Goal: Task Accomplishment & Management: Use online tool/utility

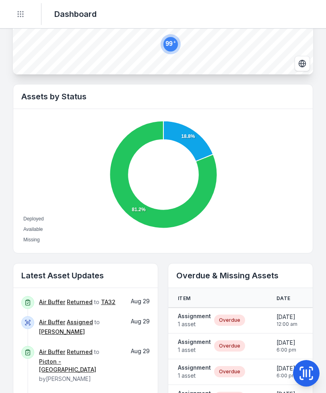
scroll to position [222, 0]
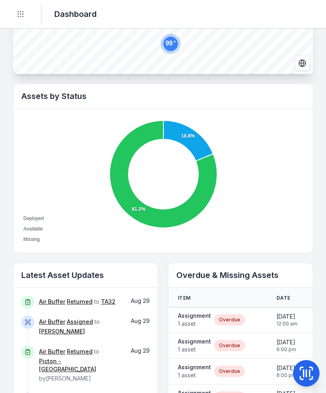
click at [194, 323] on span "1 asset" at bounding box center [194, 324] width 33 height 8
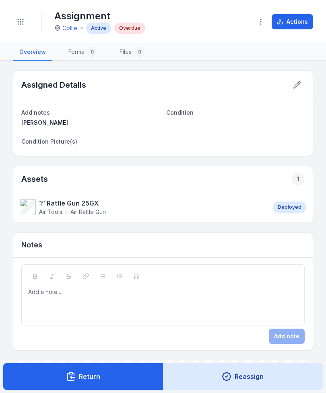
click at [258, 27] on button "button" at bounding box center [260, 21] width 15 height 15
click at [77, 202] on strong "1” Rattle Gun 25GX" at bounding box center [72, 203] width 67 height 10
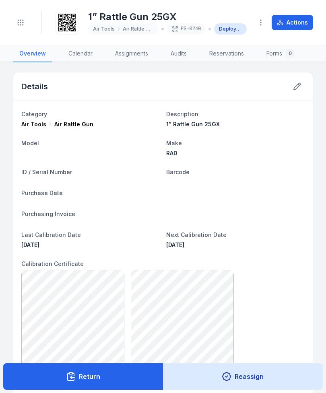
click at [108, 378] on button "Return" at bounding box center [83, 377] width 160 height 27
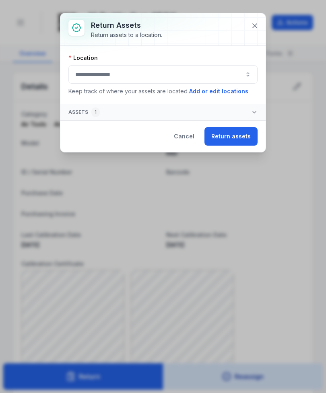
click at [201, 74] on button "button" at bounding box center [162, 74] width 189 height 19
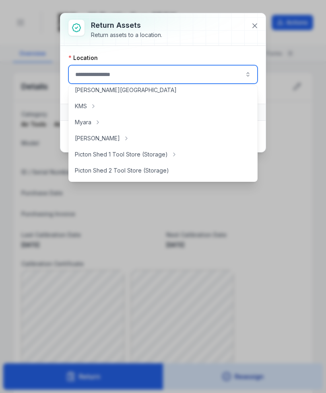
scroll to position [105, 0]
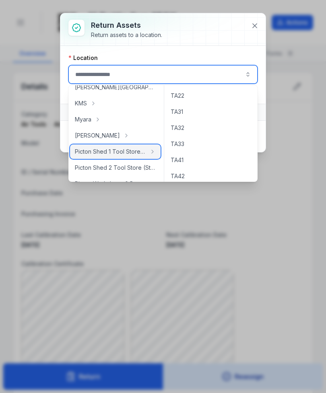
click at [136, 153] on span "Picton Shed 1 Tool Store (Storage)" at bounding box center [110, 152] width 71 height 8
type input "**********"
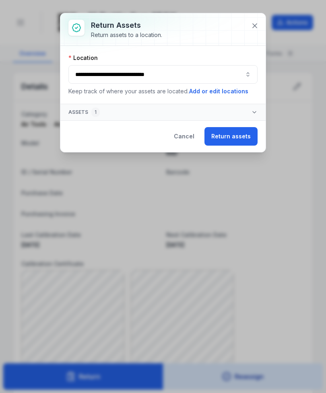
click at [246, 138] on button "Return assets" at bounding box center [231, 136] width 53 height 19
